Goal: Task Accomplishment & Management: Manage account settings

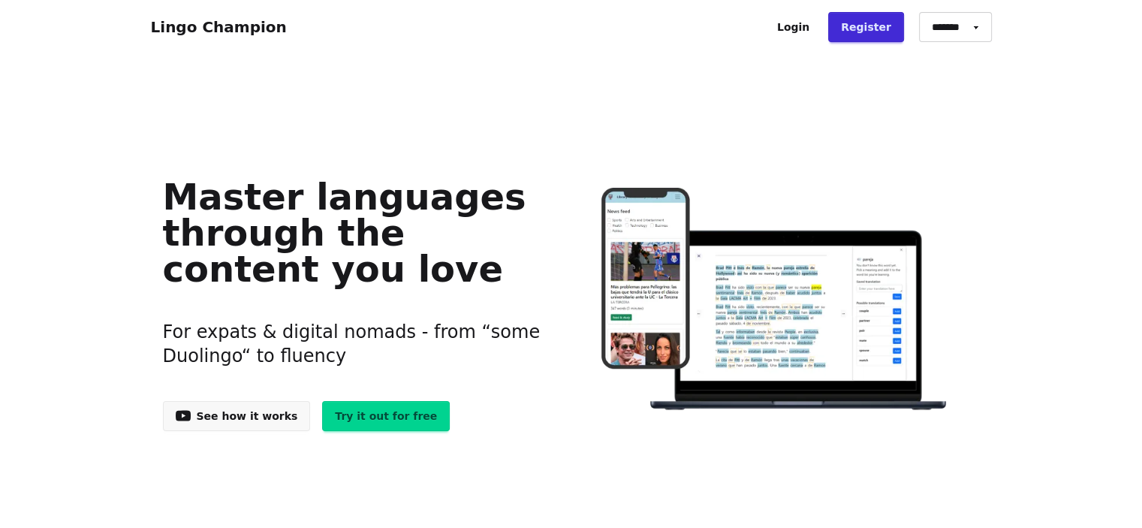
drag, startPoint x: 811, startPoint y: 27, endPoint x: 772, endPoint y: 77, distance: 63.7
click at [811, 27] on link "Login" at bounding box center [793, 27] width 58 height 30
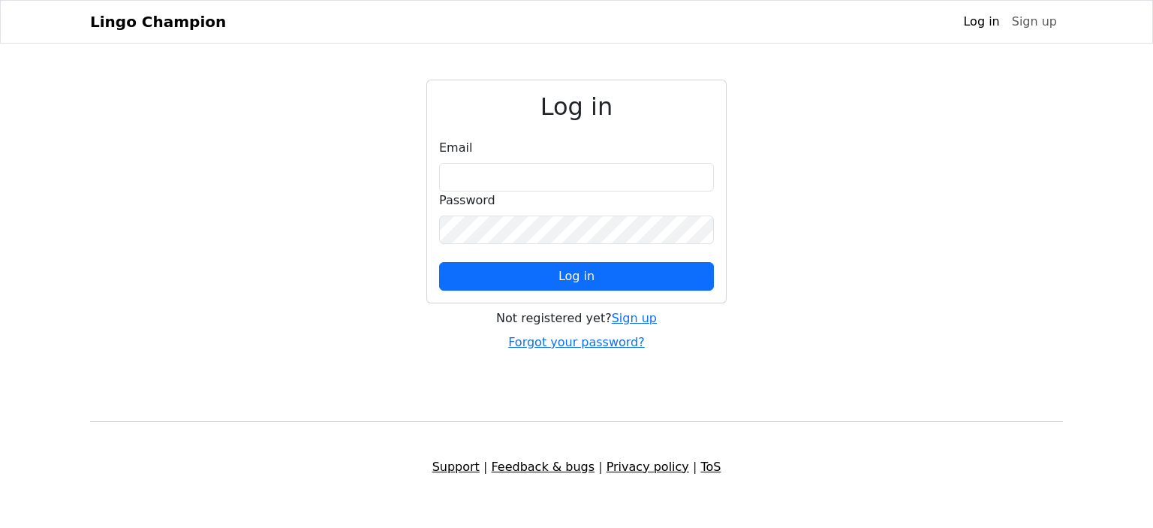
click at [1, 206] on div "Lingo Champion Log in Sign up Browser extension Support Lingo Champion Log in S…" at bounding box center [576, 256] width 1153 height 512
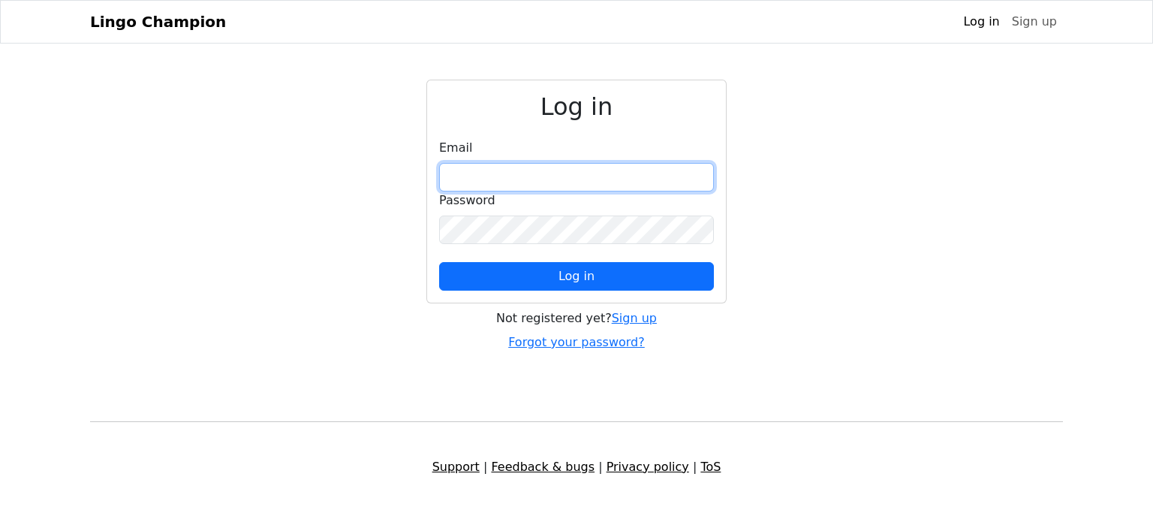
click at [541, 181] on input "email" at bounding box center [576, 177] width 275 height 29
type input "**********"
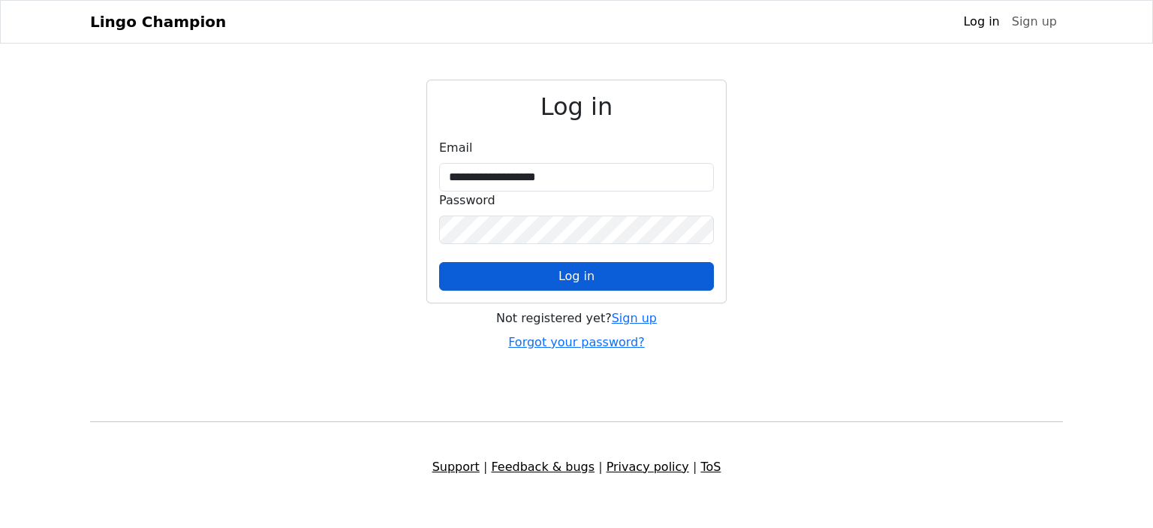
click at [556, 279] on button "Log in" at bounding box center [576, 276] width 275 height 29
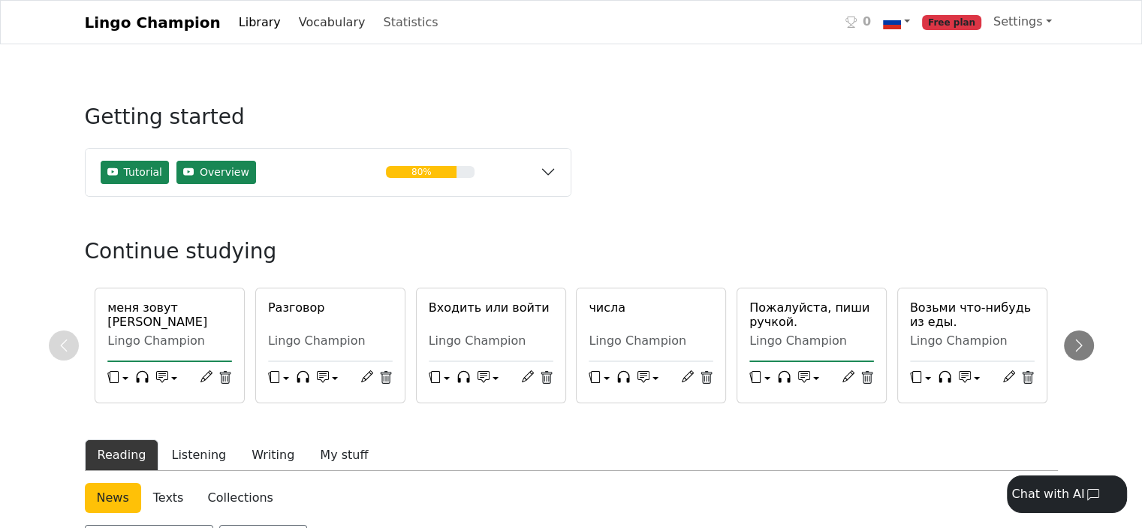
click at [293, 23] on link "Vocabulary" at bounding box center [332, 23] width 79 height 30
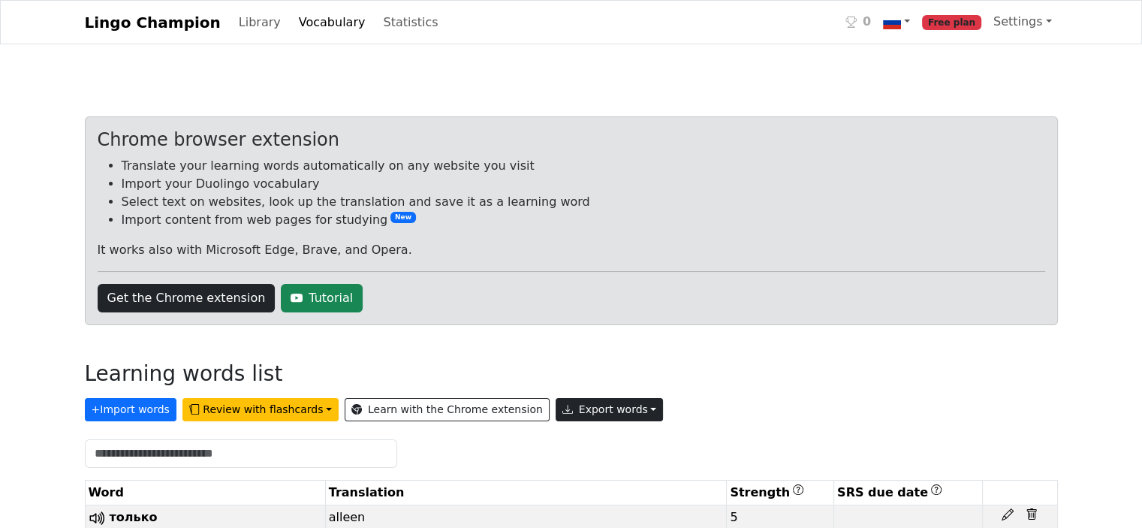
scroll to position [75, 0]
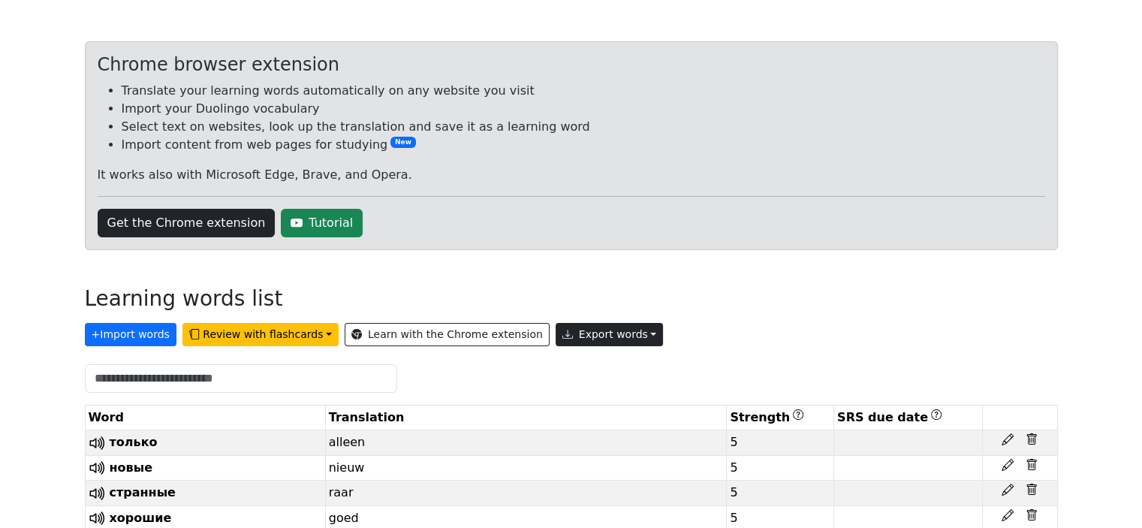
click at [586, 336] on button "Export words" at bounding box center [610, 334] width 108 height 23
click at [581, 366] on link "Copy to clipboard" at bounding box center [644, 366] width 176 height 24
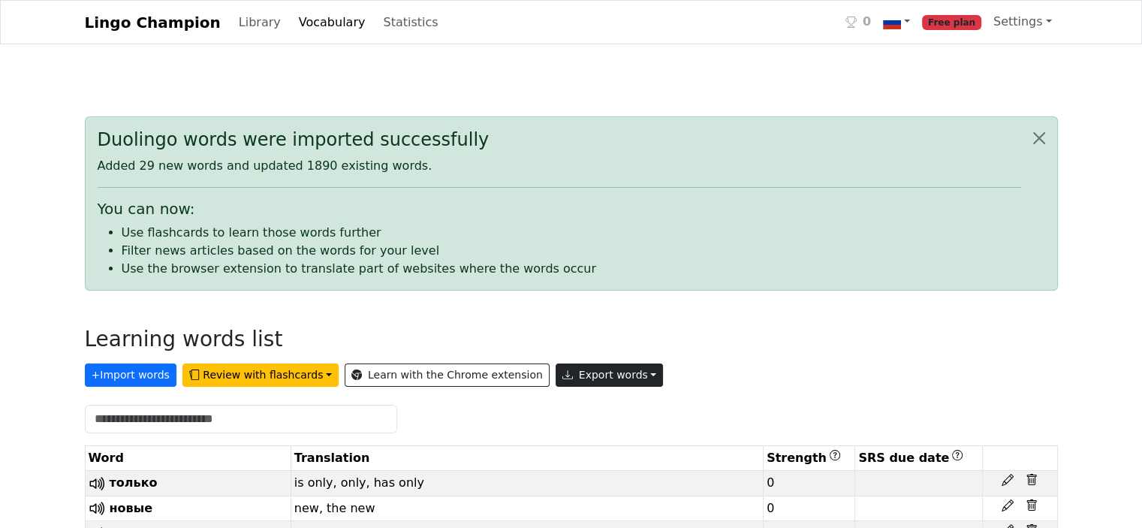
click at [572, 365] on button "Export words" at bounding box center [610, 374] width 108 height 23
click at [571, 405] on link "Copy to clipboard" at bounding box center [644, 407] width 176 height 24
click at [161, 378] on button "+ Import words" at bounding box center [131, 374] width 92 height 23
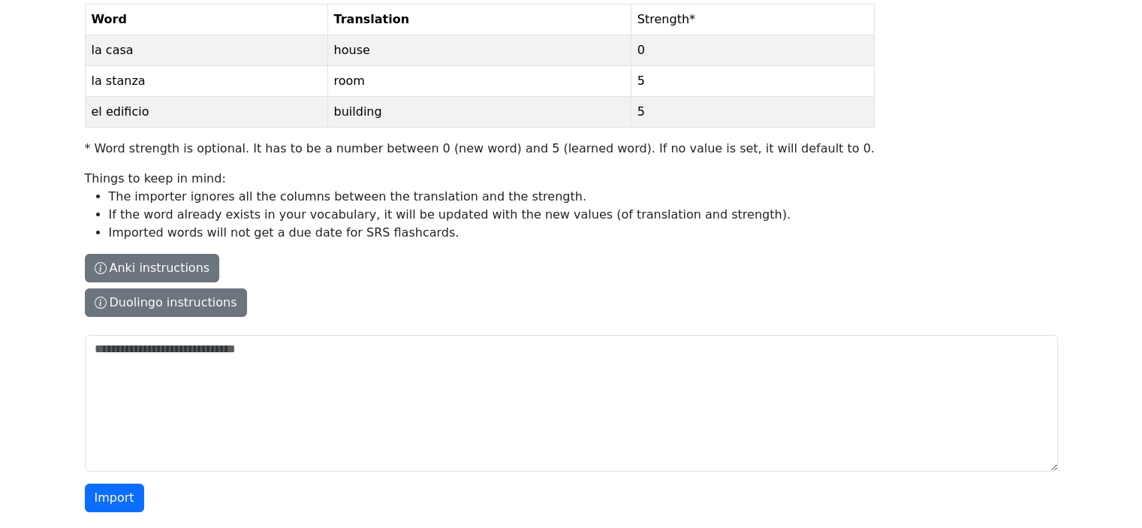
scroll to position [208, 0]
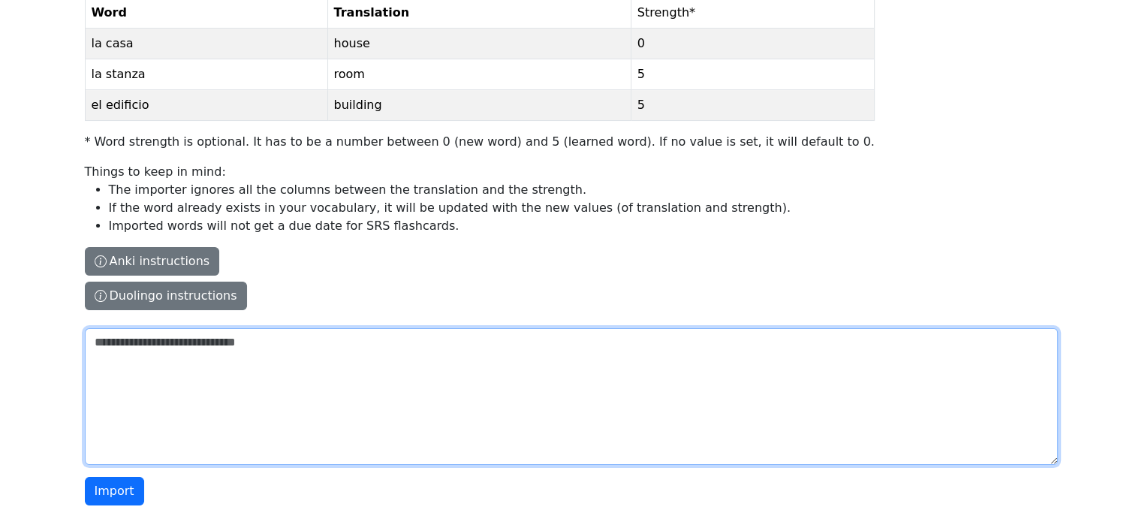
click at [141, 354] on textarea "The columns have to be tab-separated. The safest way is to copy-paste from Exce…" at bounding box center [571, 396] width 973 height 137
paste textarea "**********"
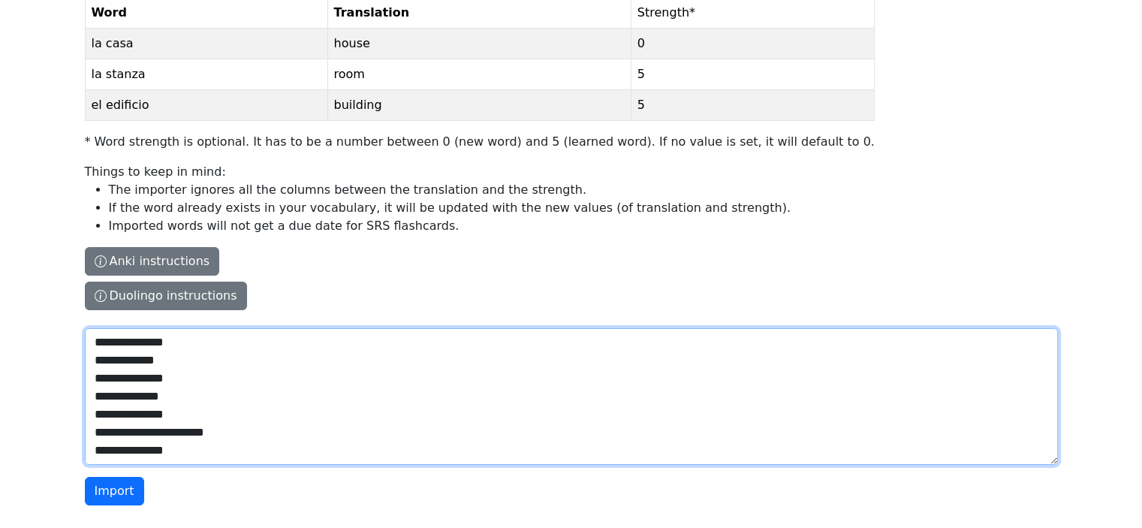
scroll to position [34503, 0]
type textarea "**********"
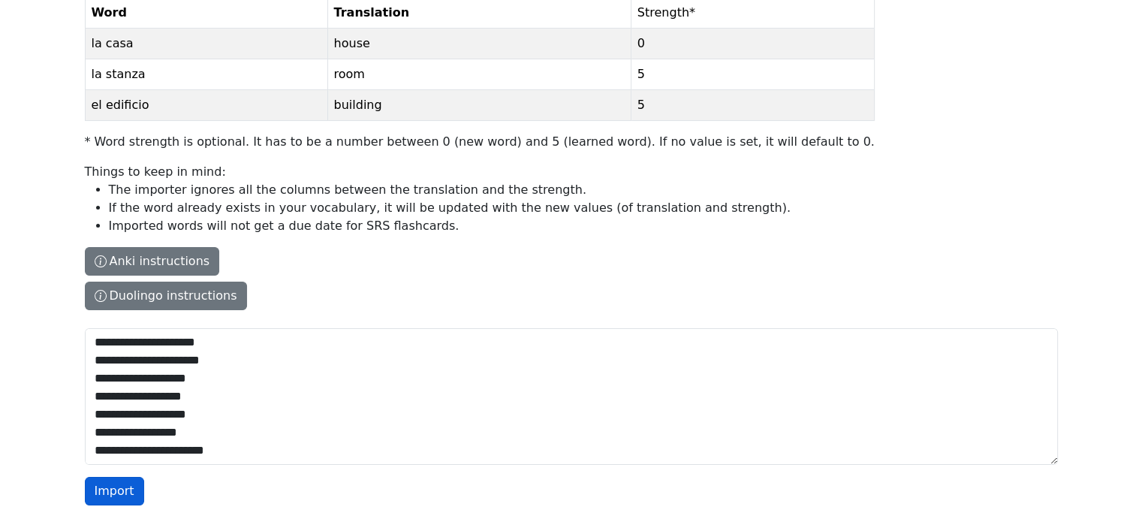
click at [100, 492] on button "Import" at bounding box center [114, 491] width 59 height 29
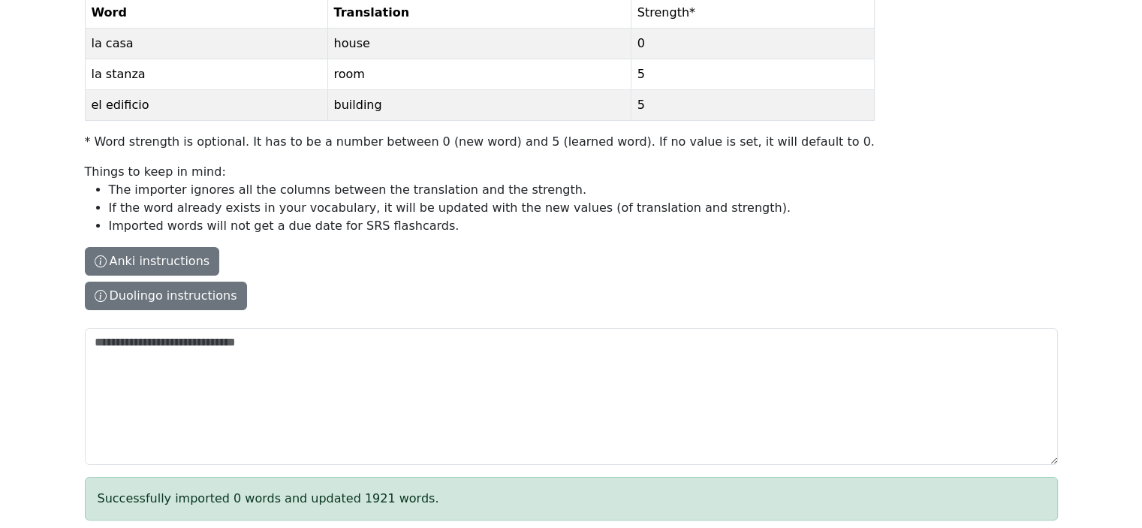
scroll to position [0, 0]
